Goal: Navigation & Orientation: Find specific page/section

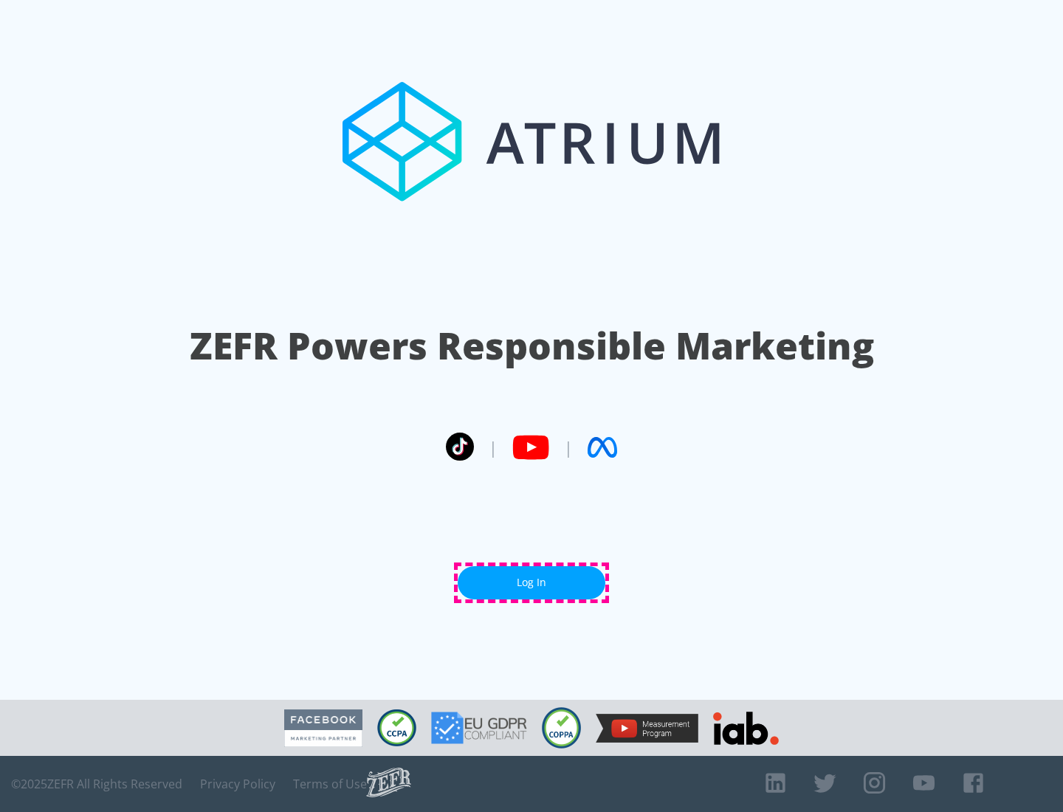
click at [531, 582] on link "Log In" at bounding box center [532, 582] width 148 height 33
